Goal: Task Accomplishment & Management: Manage account settings

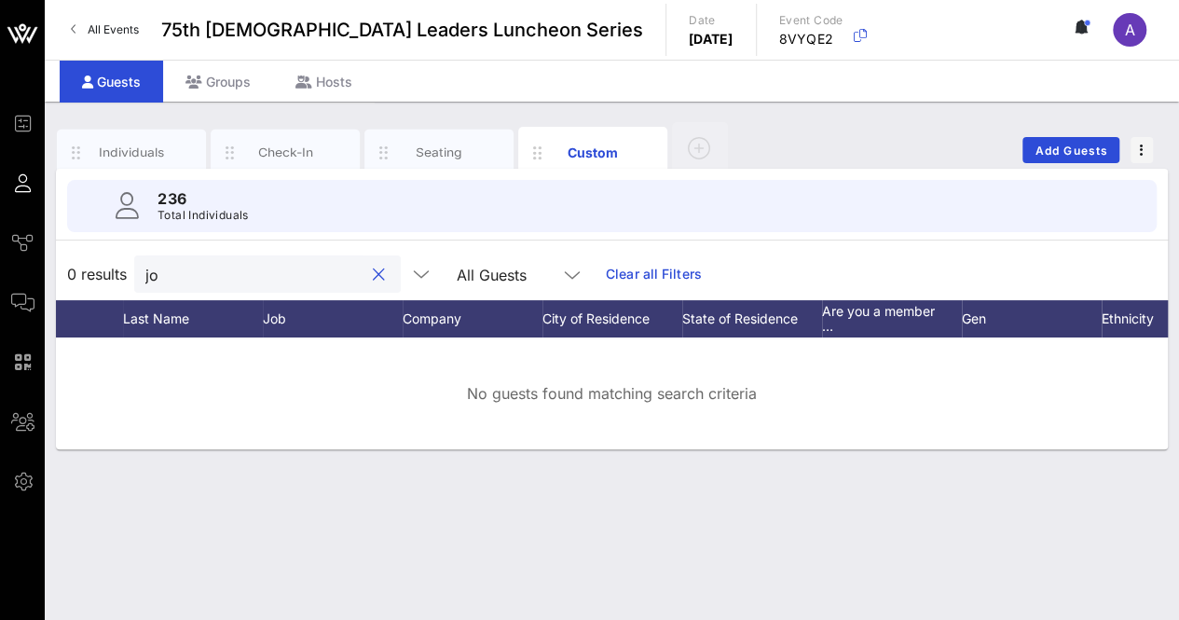
type input "j"
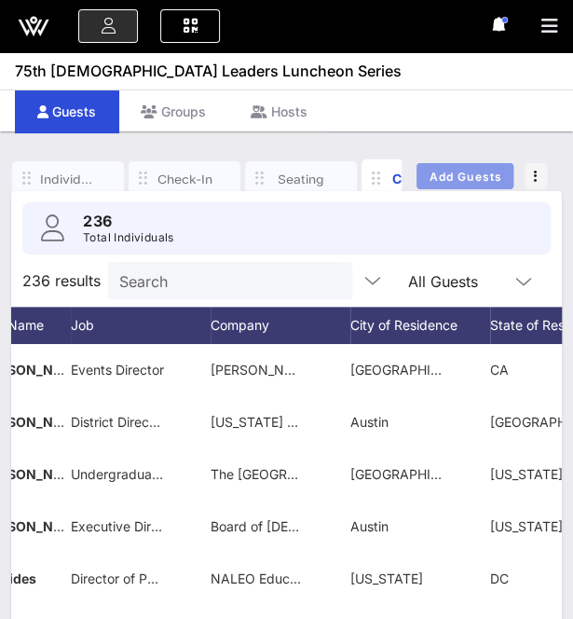
click at [462, 165] on button "Add Guests" at bounding box center [464, 176] width 97 height 26
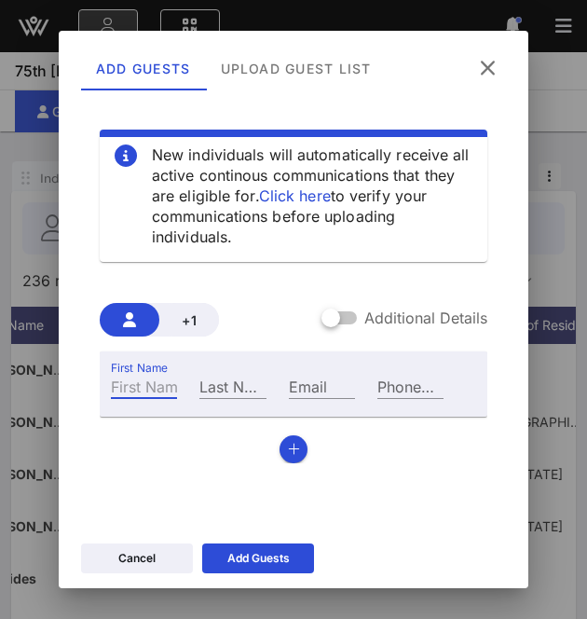
click at [132, 374] on input "First Name" at bounding box center [144, 386] width 66 height 24
type input "[PERSON_NAME]"
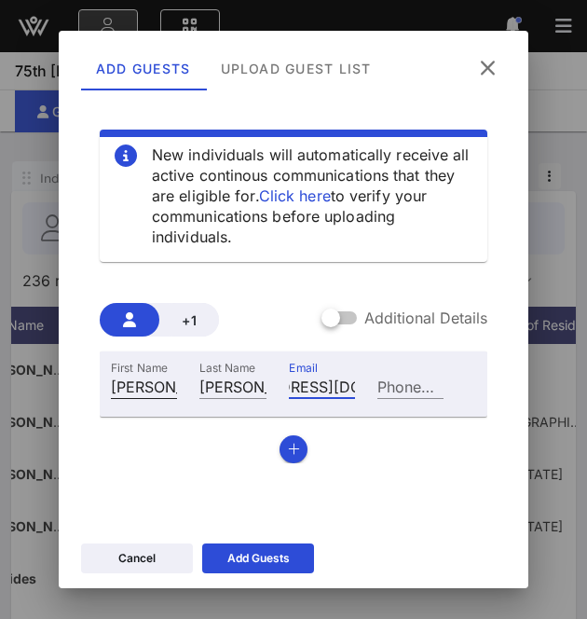
scroll to position [0, 101]
type input "[EMAIL_ADDRESS][DOMAIN_NAME]"
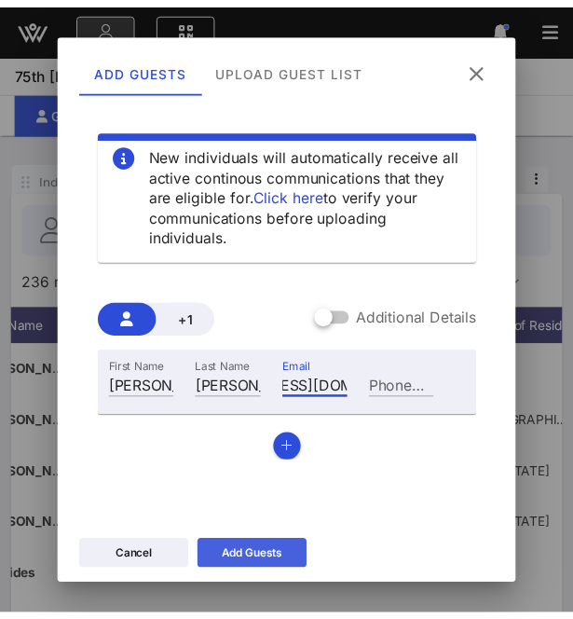
scroll to position [0, 0]
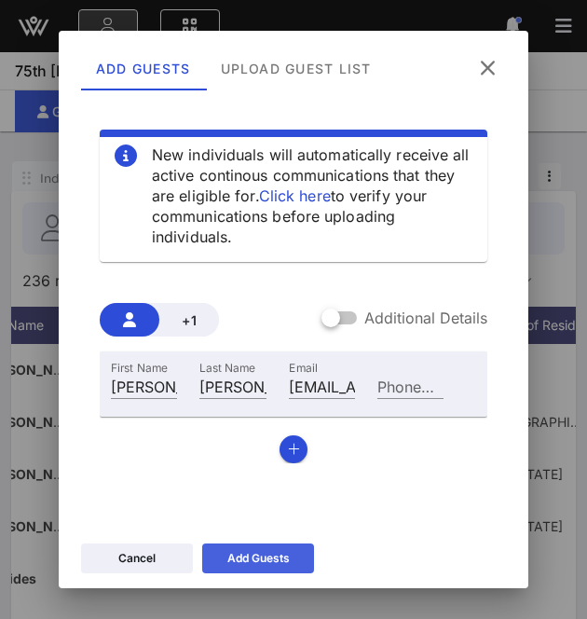
click at [261, 556] on icon at bounding box center [258, 558] width 15 height 14
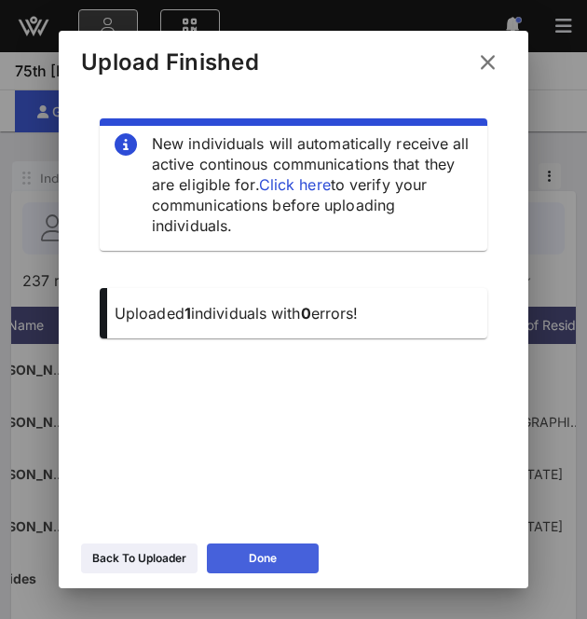
click at [263, 552] on icon at bounding box center [262, 557] width 13 height 11
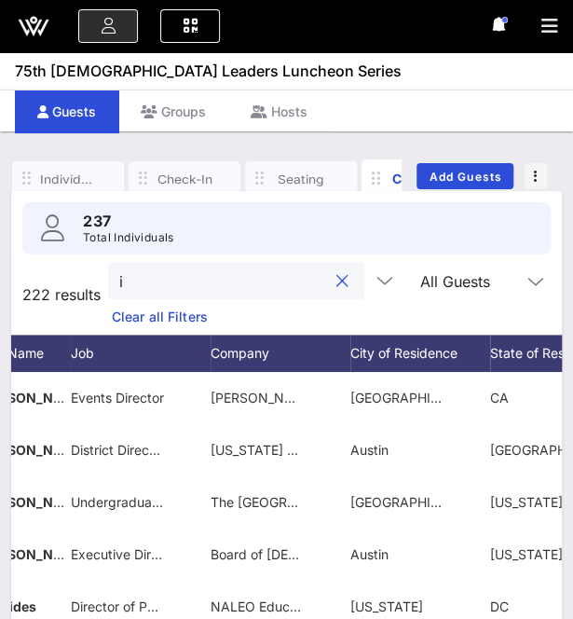
type input "i"
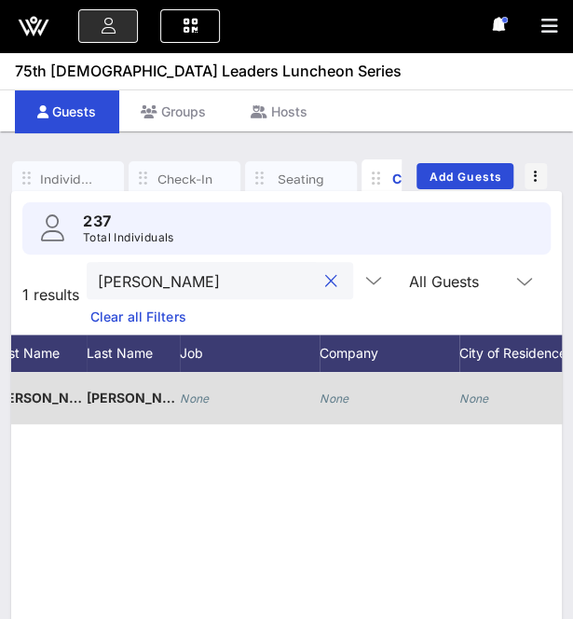
type input "[PERSON_NAME]"
click at [329, 388] on div "None" at bounding box center [335, 398] width 30 height 52
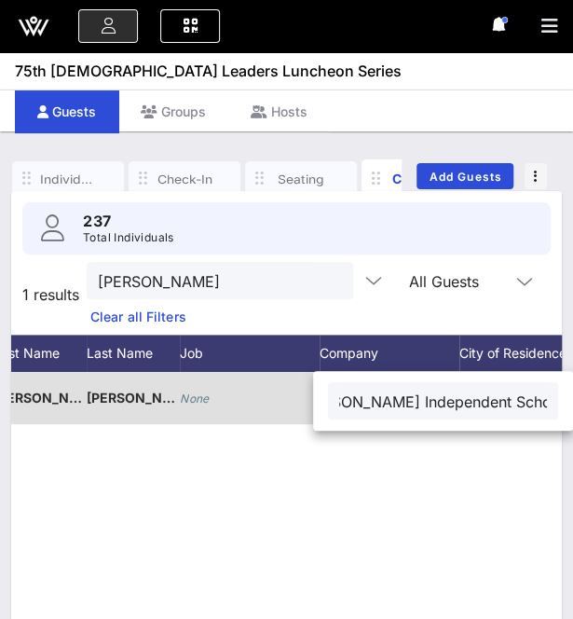
type input "[PERSON_NAME] Independent School District"
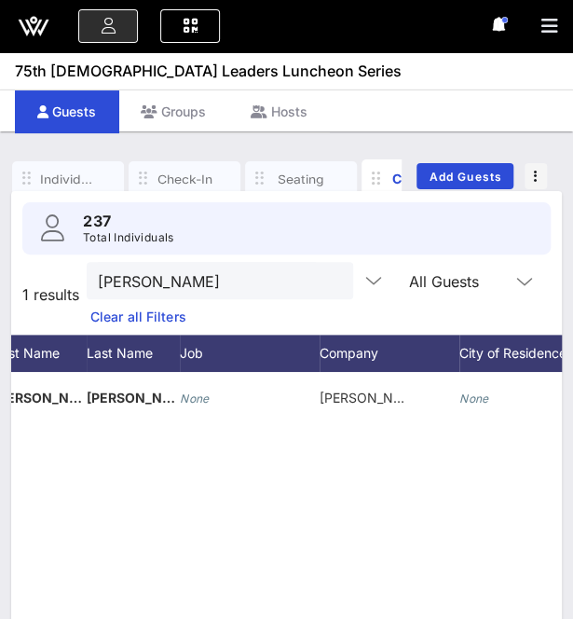
click at [325, 279] on button "clear icon" at bounding box center [331, 281] width 12 height 19
